Goal: Find specific page/section: Find specific page/section

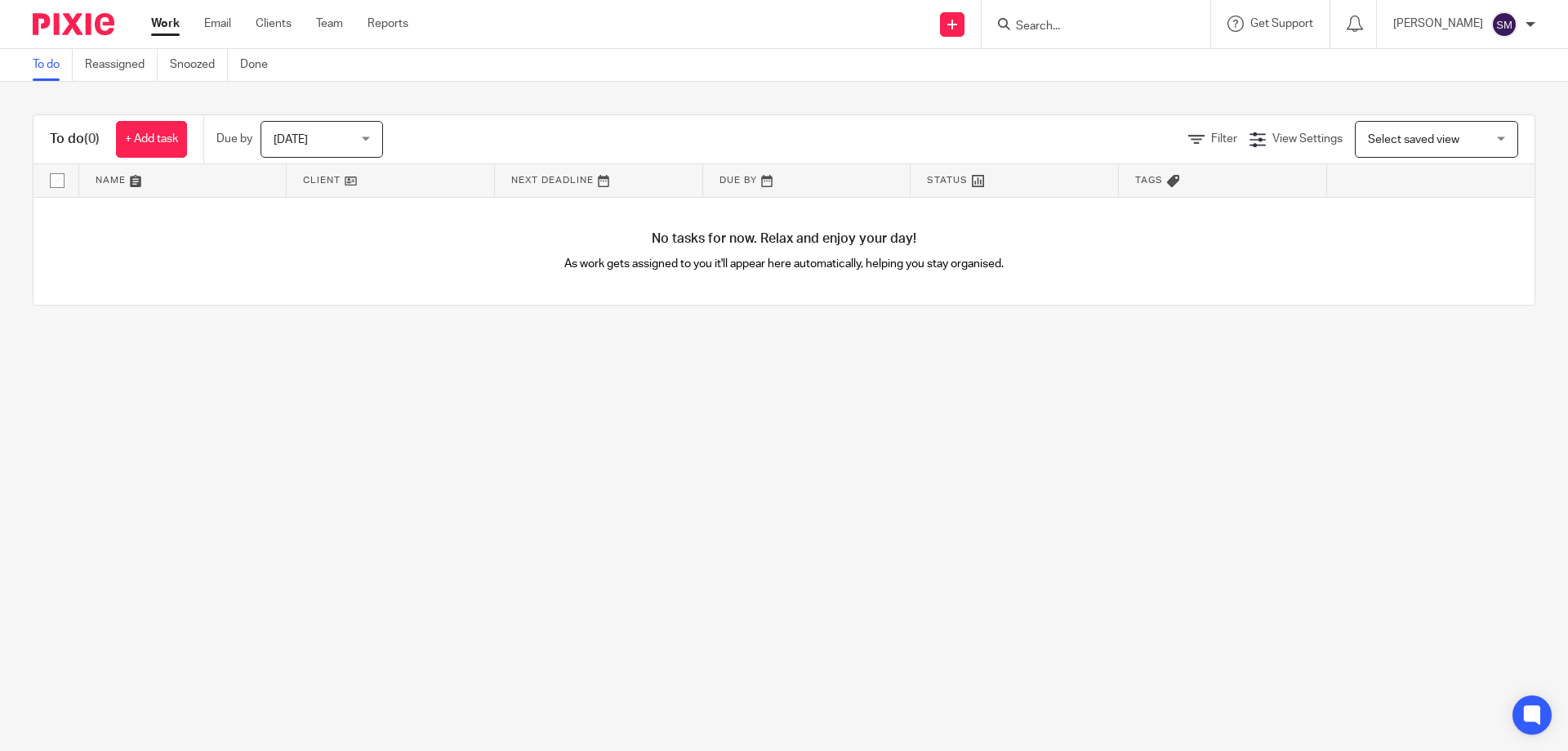
click at [1078, 34] on input "Search" at bounding box center [1088, 26] width 147 height 15
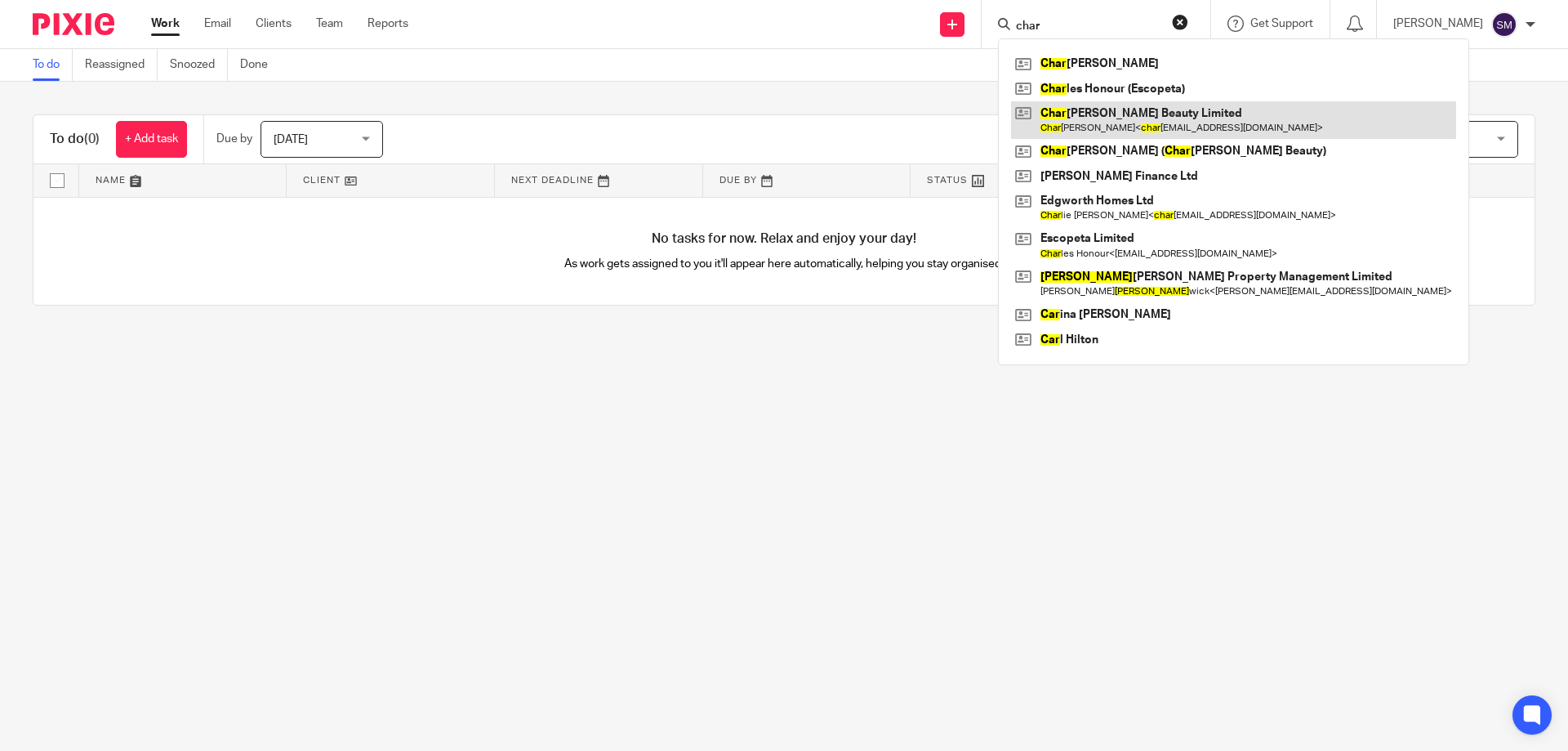
type input "char"
click at [1124, 120] on link at bounding box center [1233, 119] width 445 height 38
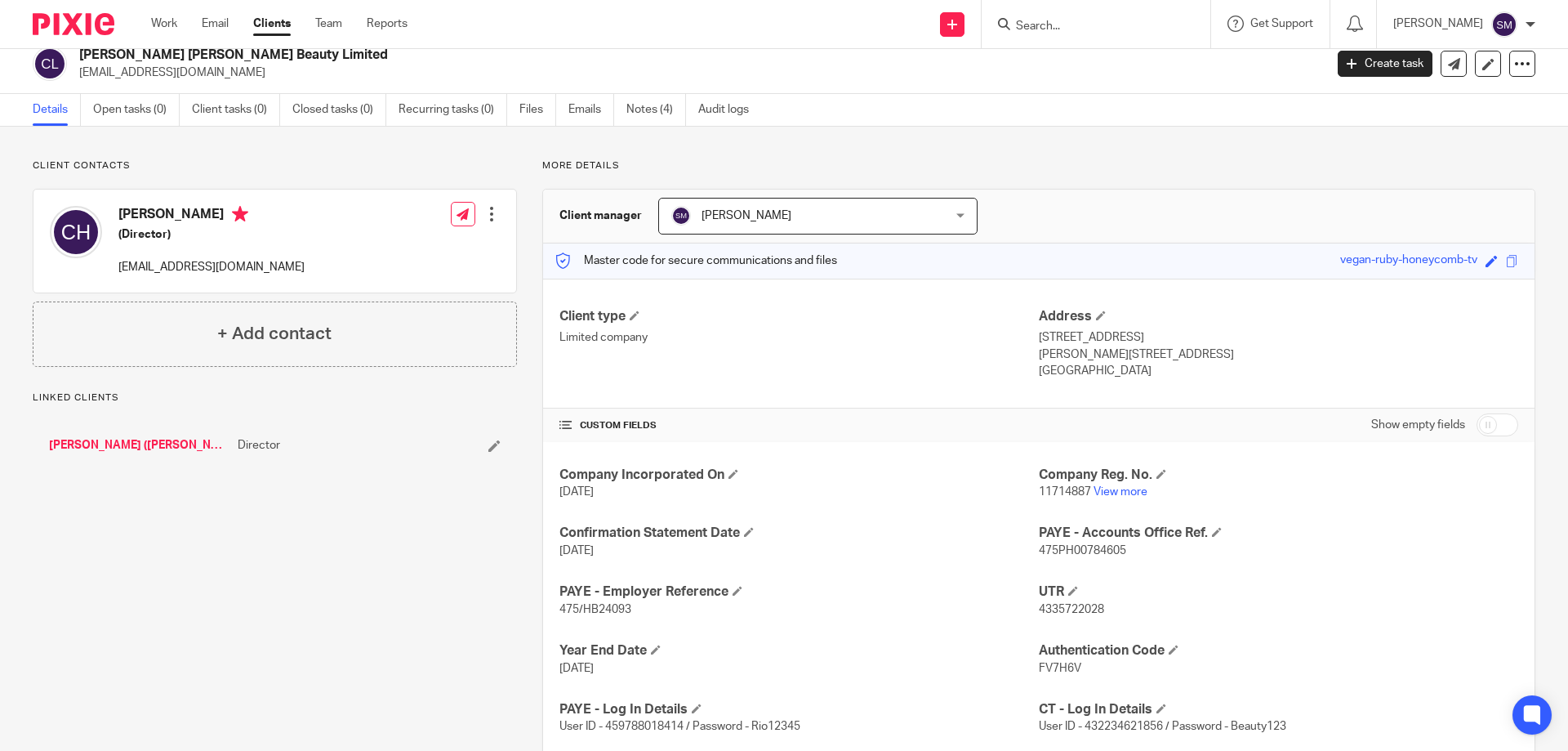
scroll to position [57, 0]
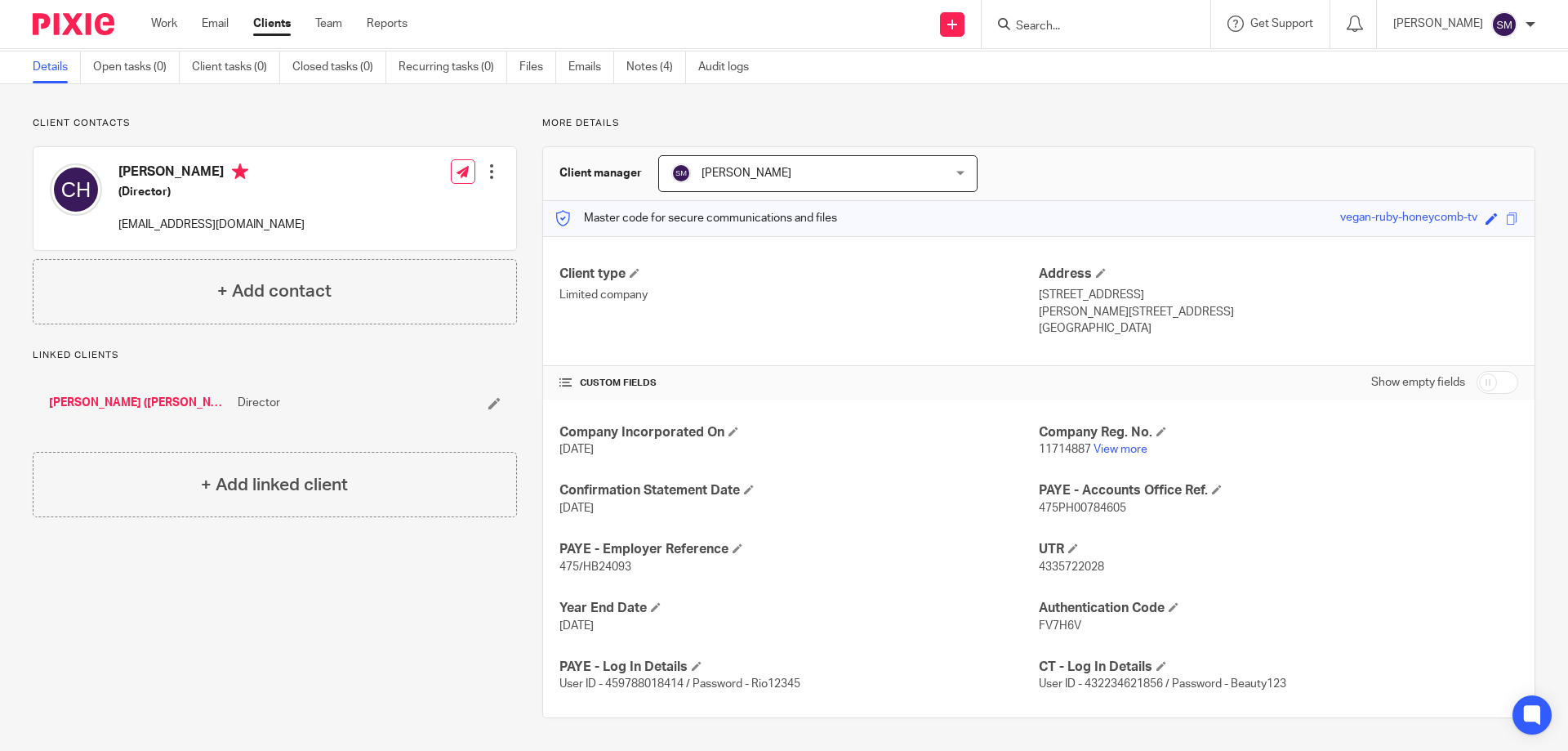
click at [1057, 447] on span "11714887" at bounding box center [1065, 449] width 52 height 12
copy p "11714887"
click at [1111, 441] on p "11714887 View more" at bounding box center [1278, 449] width 479 height 16
click at [1111, 448] on link "View more" at bounding box center [1121, 449] width 54 height 12
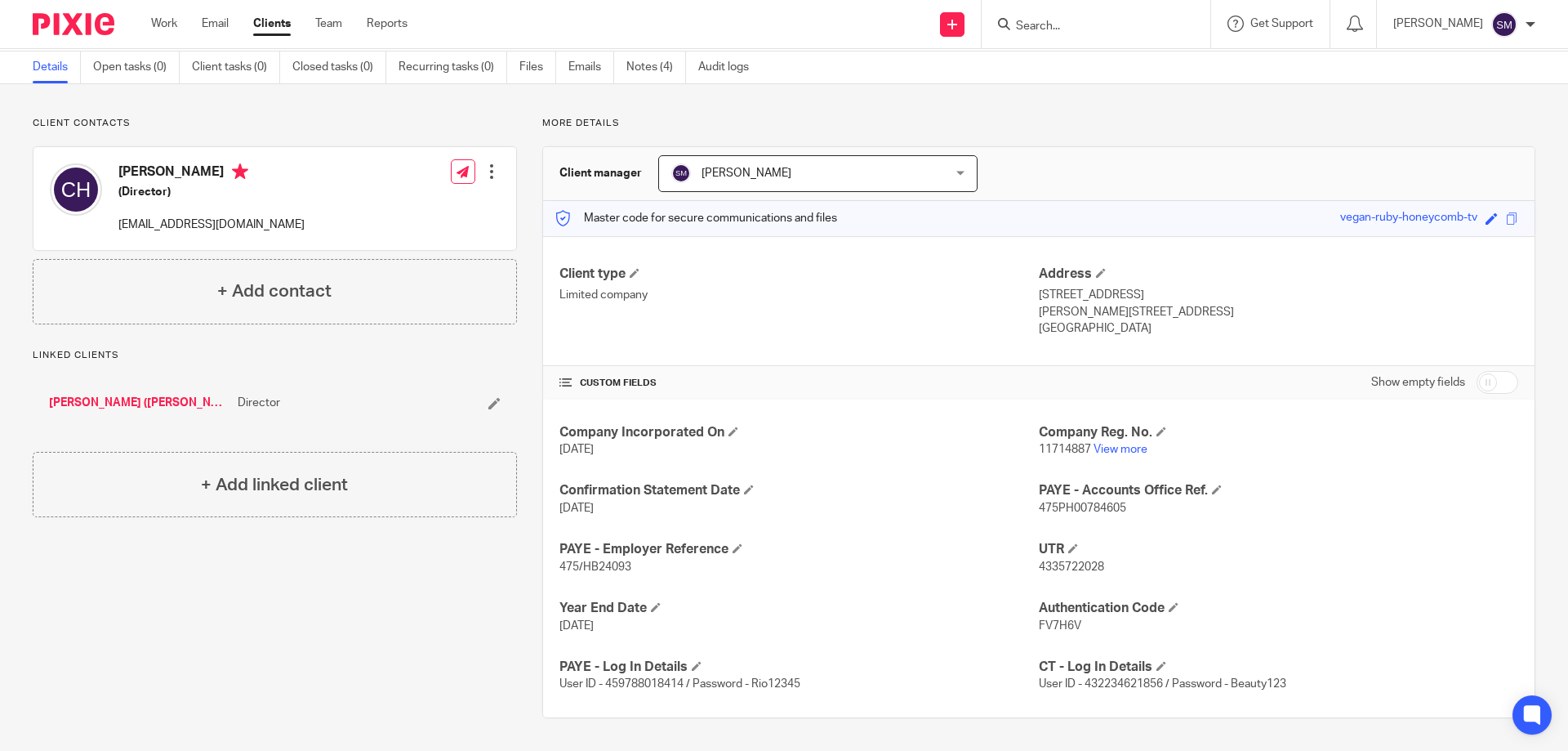
click at [1092, 14] on form at bounding box center [1101, 23] width 174 height 20
click at [1089, 25] on input "Search" at bounding box center [1088, 26] width 147 height 15
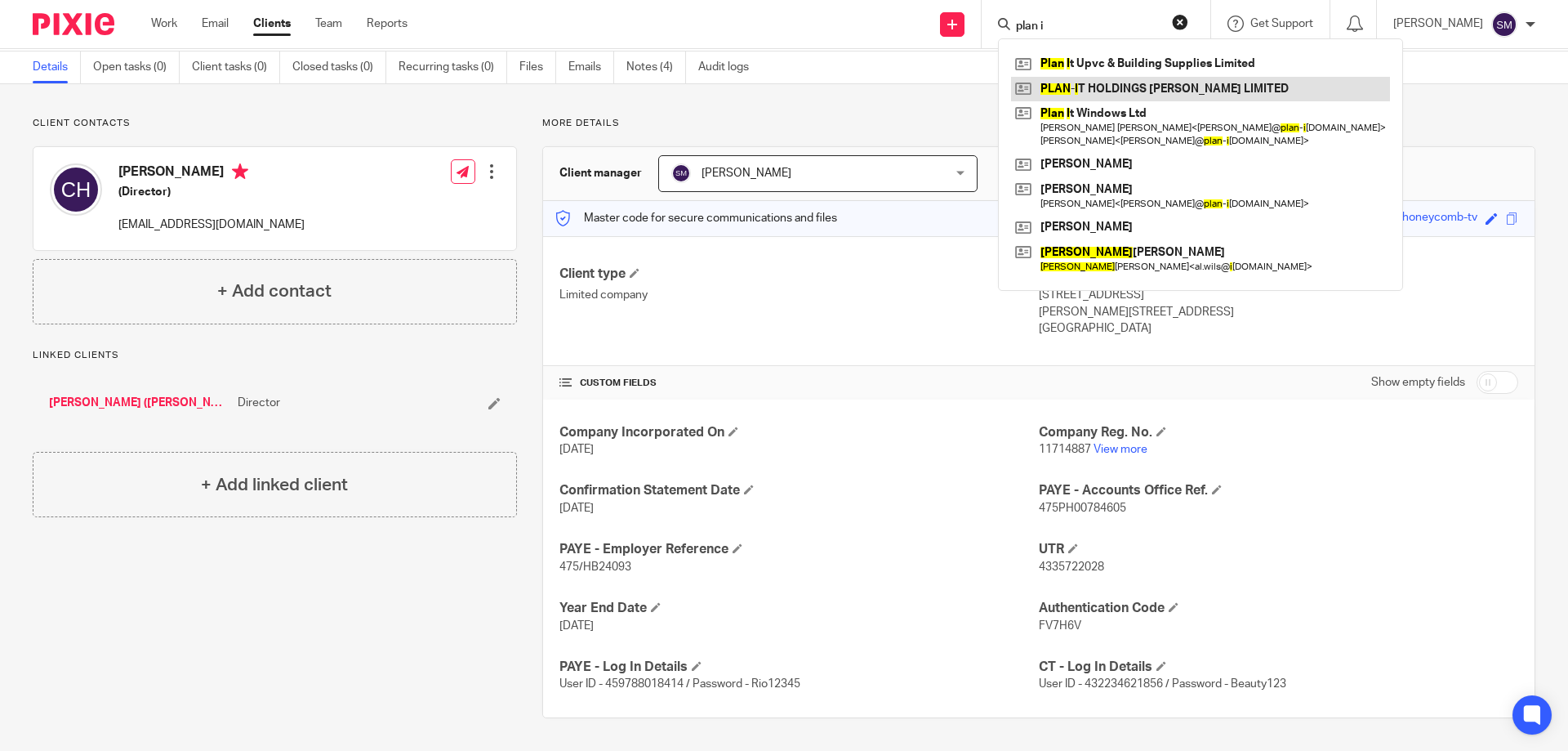
type input "plan i"
click at [1104, 92] on link at bounding box center [1200, 88] width 379 height 24
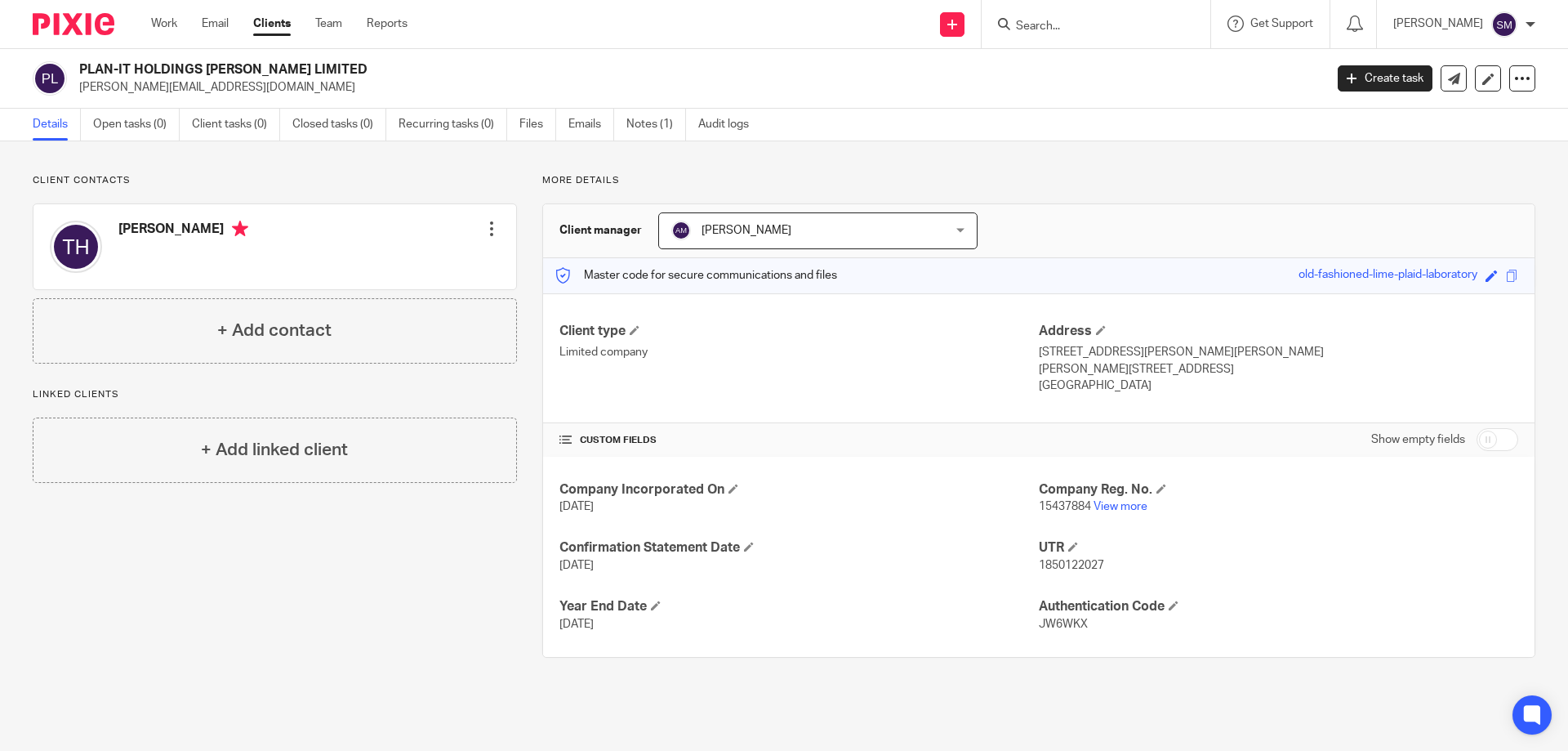
click at [1072, 16] on form at bounding box center [1101, 23] width 174 height 20
click at [1069, 28] on input "Search" at bounding box center [1088, 26] width 147 height 15
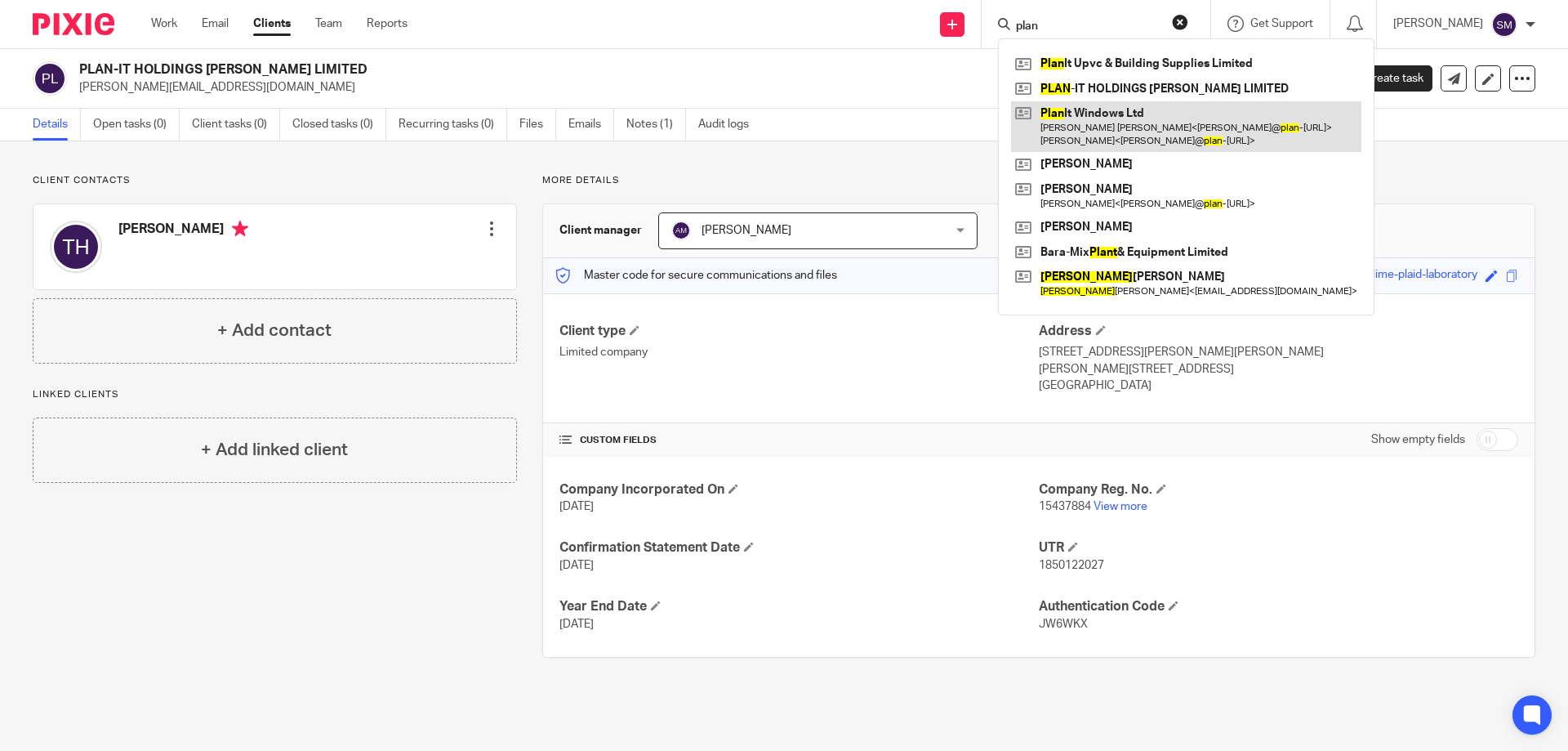
type input "plan"
click at [1088, 114] on link at bounding box center [1186, 126] width 350 height 50
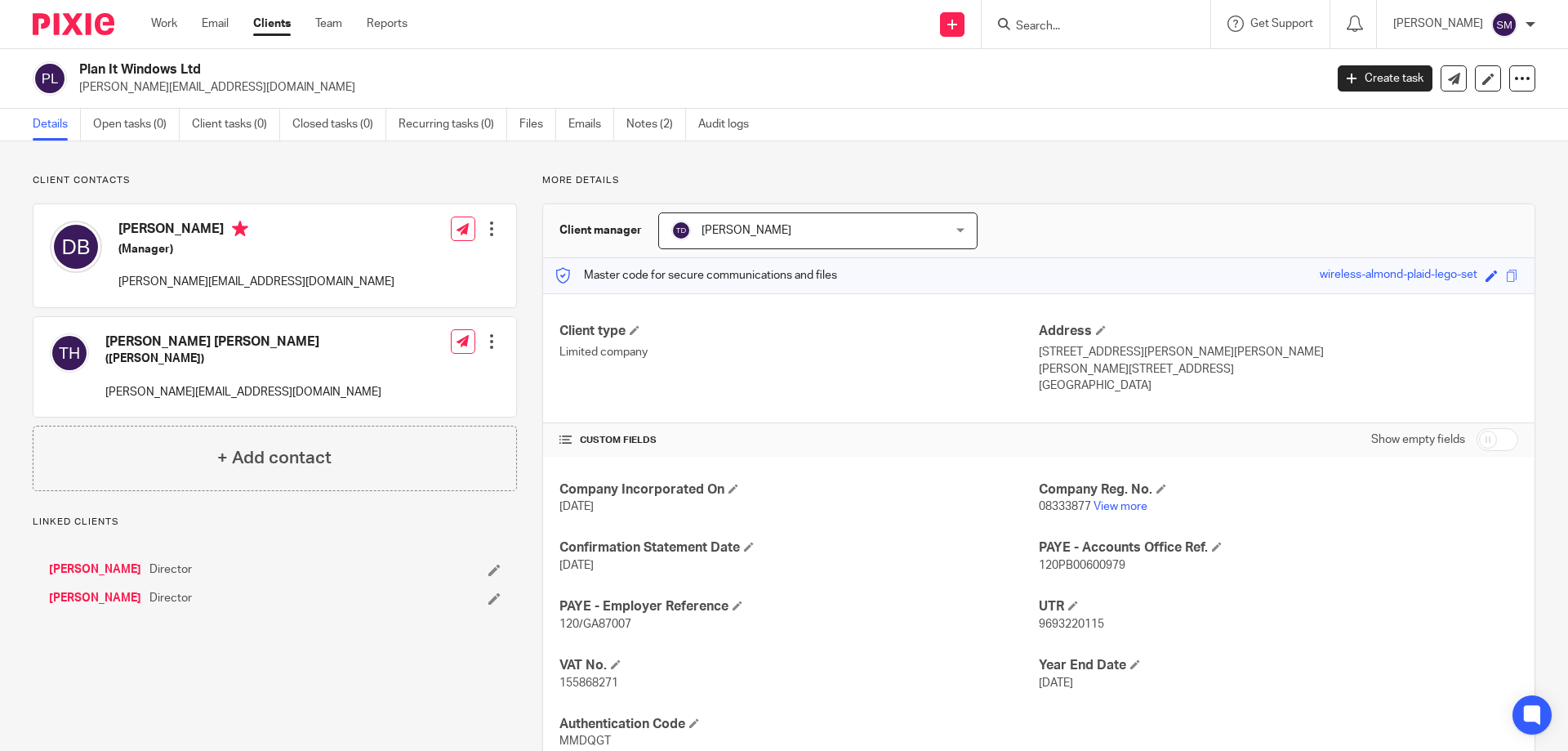
click at [1054, 506] on span "08333877" at bounding box center [1065, 506] width 52 height 12
copy p "08333877"
click at [1106, 500] on p "08333877 View more" at bounding box center [1278, 506] width 479 height 16
click at [1108, 506] on link "View more" at bounding box center [1121, 506] width 54 height 12
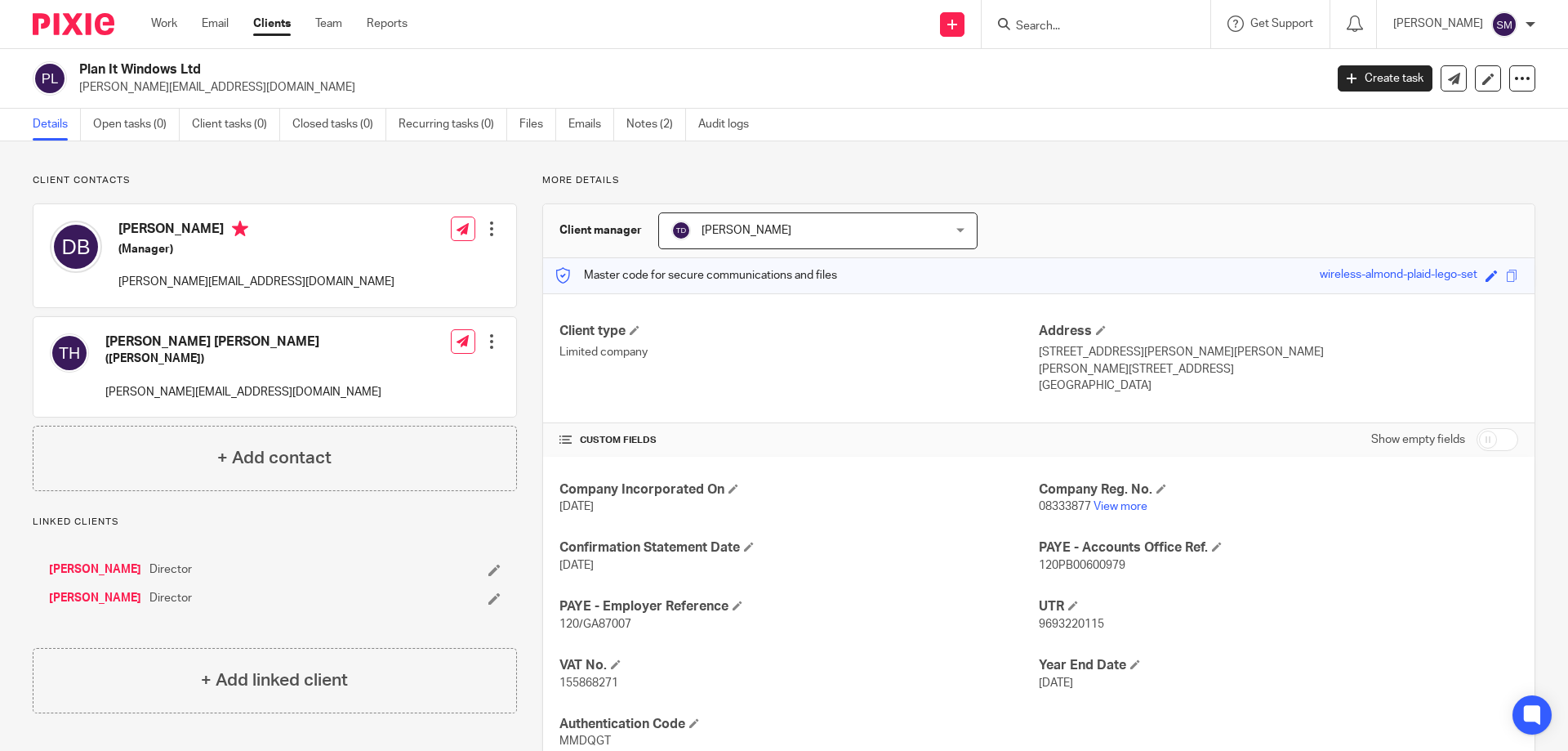
click at [1106, 23] on input "Search" at bounding box center [1088, 26] width 147 height 15
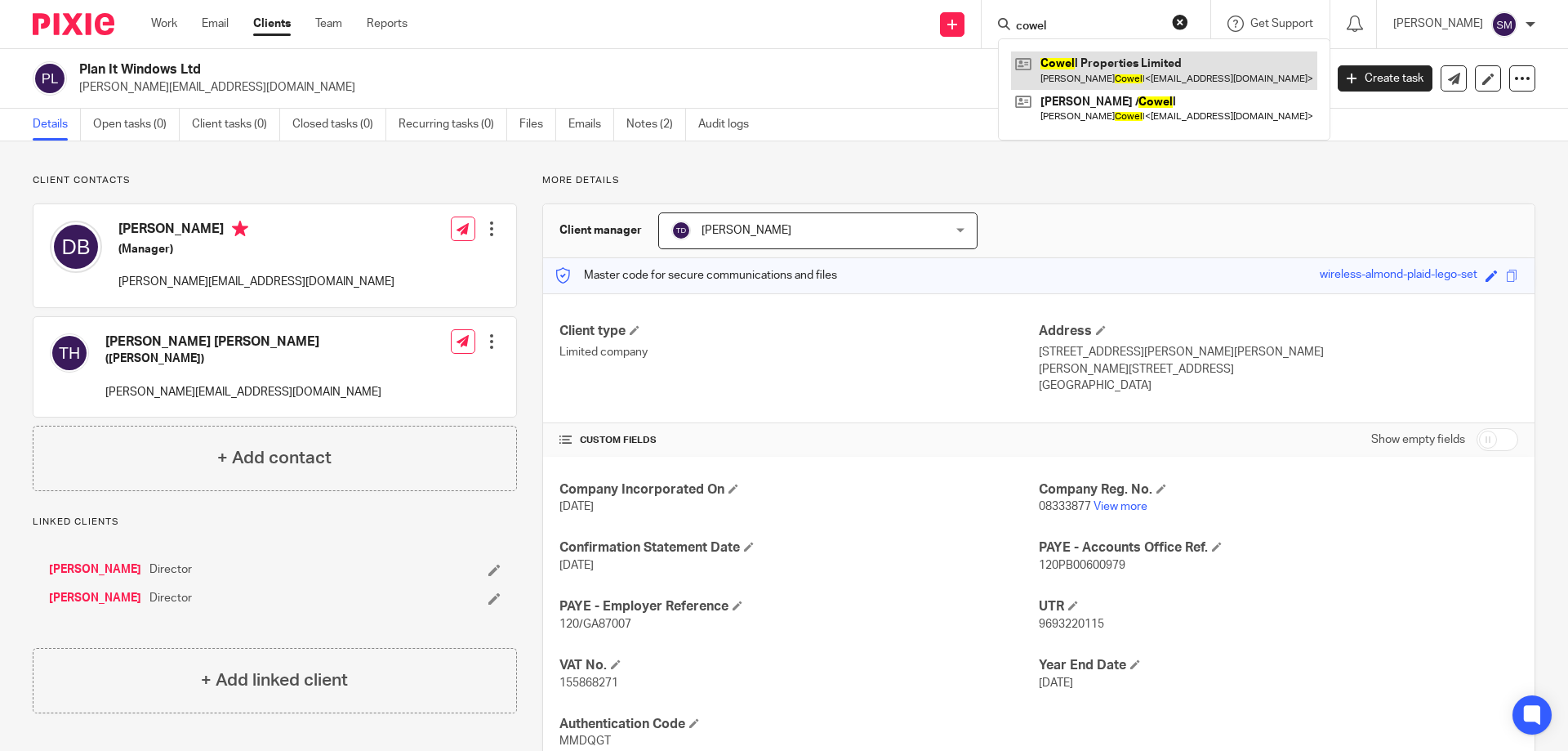
type input "cowel"
click at [1106, 65] on link at bounding box center [1165, 70] width 306 height 38
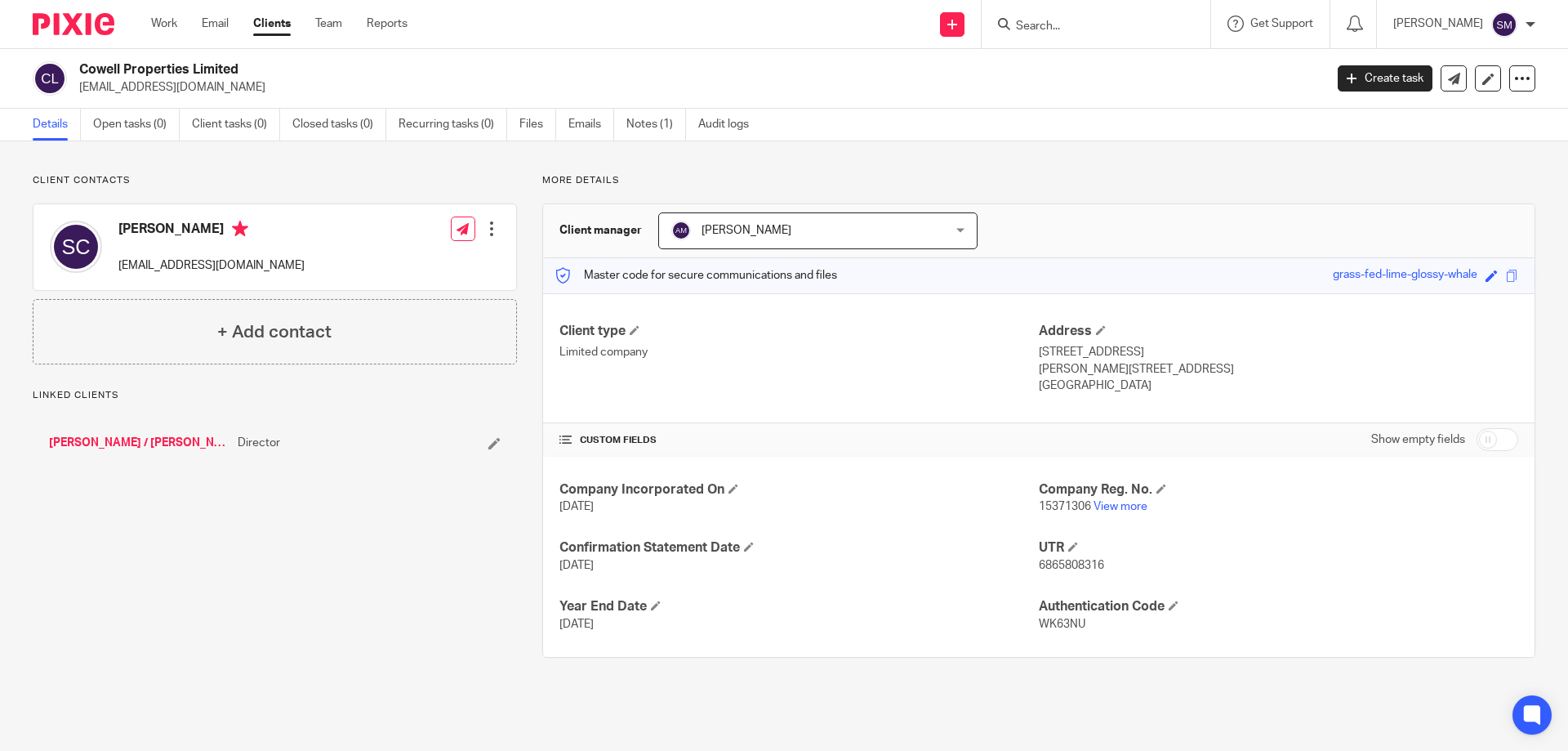
click at [1065, 507] on span "15371306" at bounding box center [1065, 506] width 52 height 12
copy p "15371306"
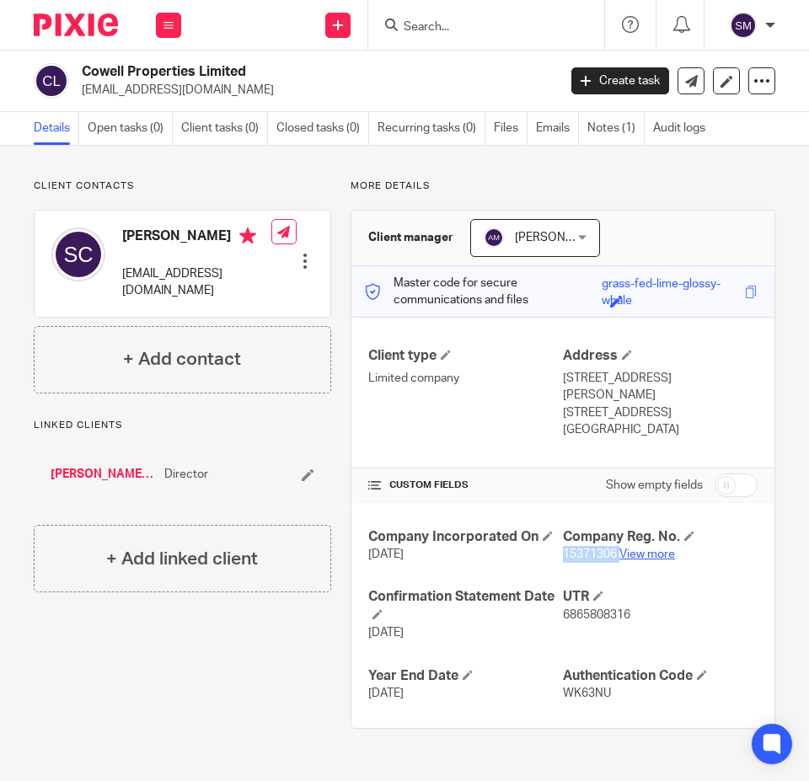
click at [626, 548] on link "View more" at bounding box center [647, 554] width 56 height 12
click at [620, 548] on link "View more" at bounding box center [647, 554] width 56 height 12
click at [580, 548] on span "15371306" at bounding box center [590, 554] width 54 height 12
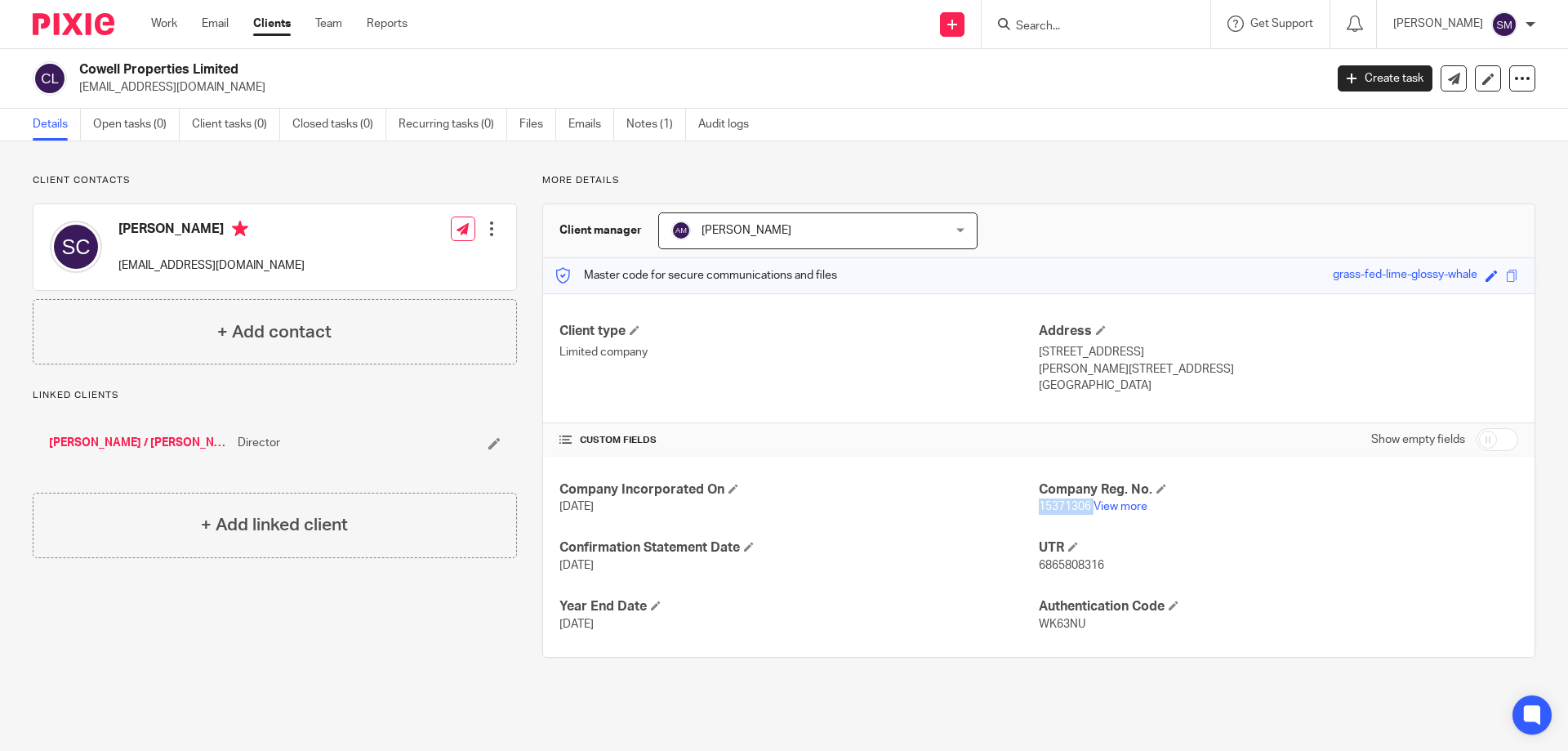
click at [1124, 21] on input "Search" at bounding box center [1088, 26] width 147 height 15
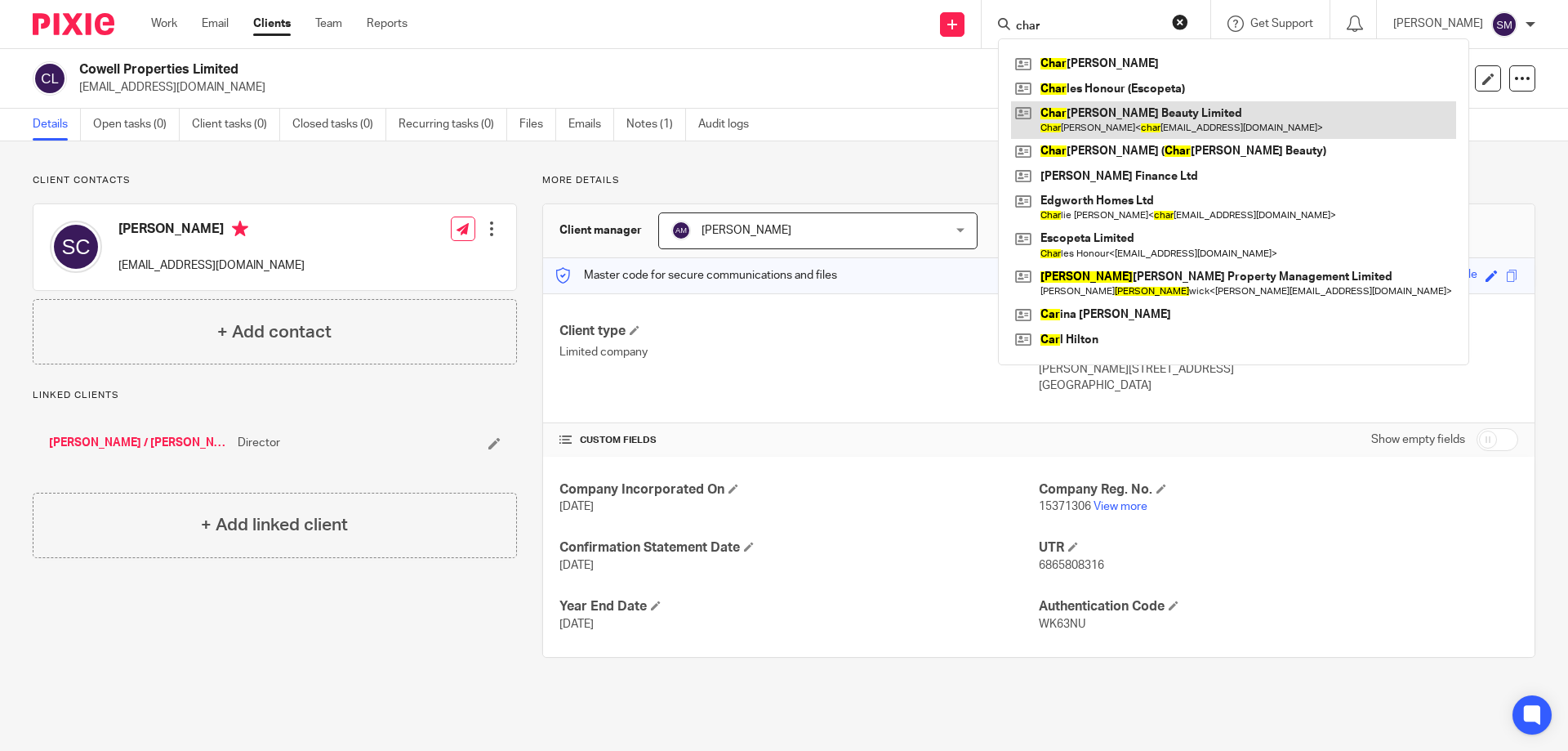
type input "char"
click at [1128, 111] on link at bounding box center [1233, 119] width 445 height 38
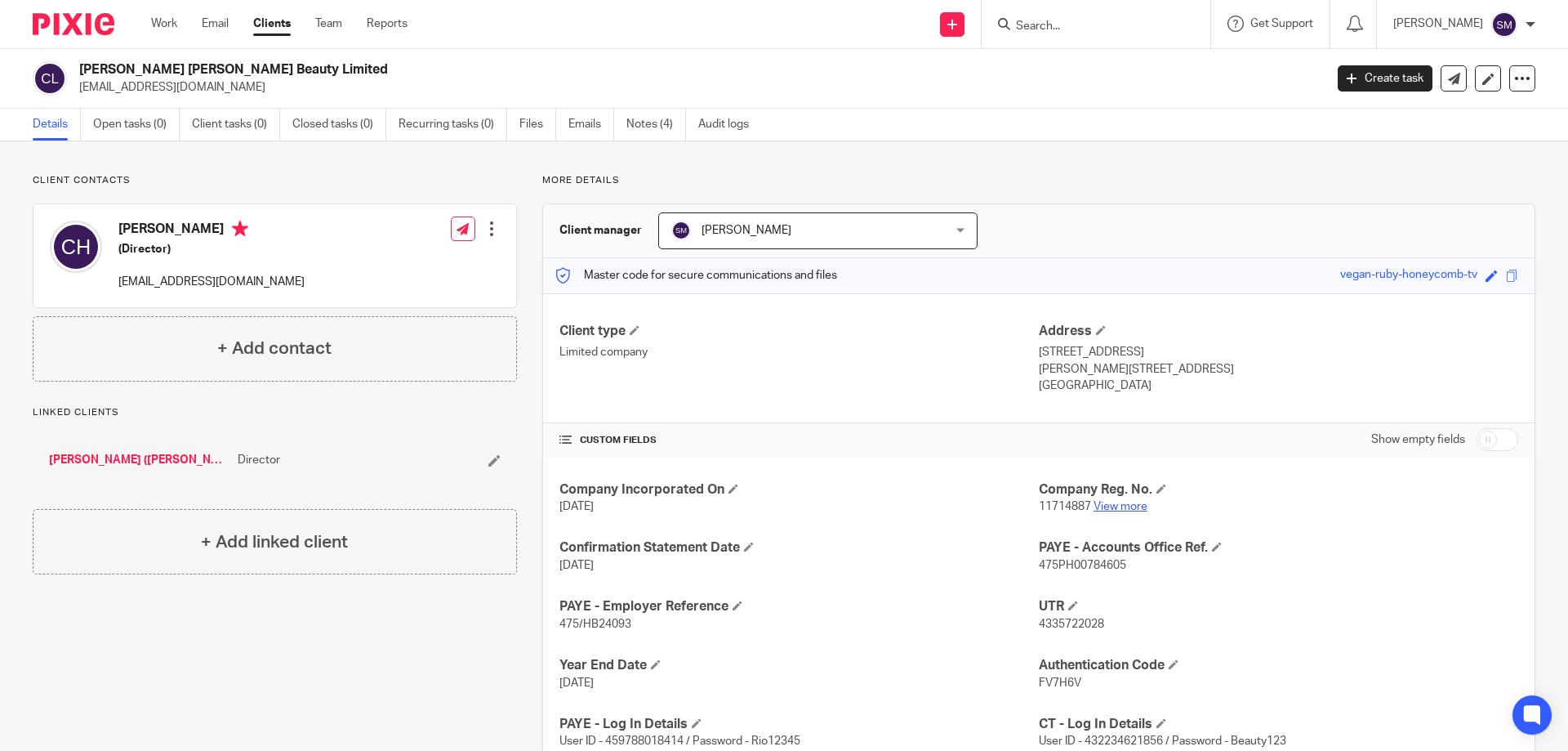
click at [1125, 506] on link "View more" at bounding box center [1121, 506] width 54 height 12
